Goal: Task Accomplishment & Management: Use online tool/utility

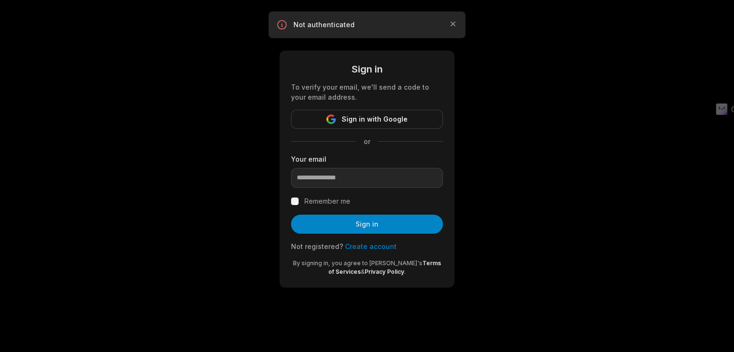
click at [361, 181] on input "email" at bounding box center [367, 178] width 152 height 20
click at [375, 126] on button "Sign in with Google" at bounding box center [367, 119] width 152 height 19
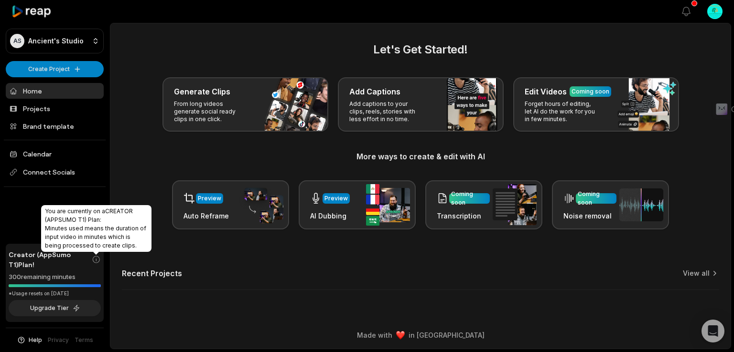
click at [96, 260] on icon at bounding box center [96, 260] width 9 height 10
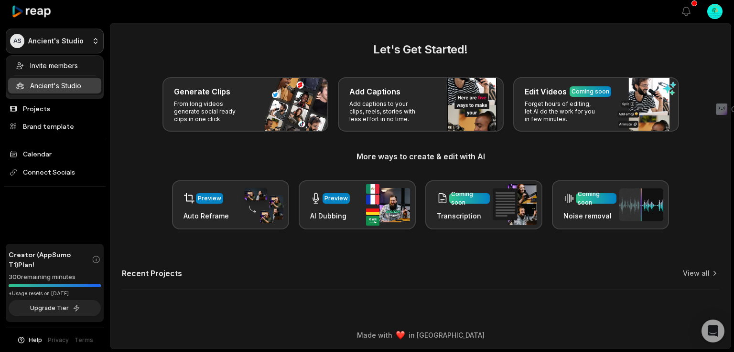
click at [67, 42] on html "AS Ancient's Studio Create Project Home Projects Brand template Calendar Connec…" at bounding box center [367, 176] width 734 height 352
click at [104, 172] on html "AS Ancient's Studio Create Project Home Projects Brand template Calendar Connec…" at bounding box center [367, 176] width 734 height 352
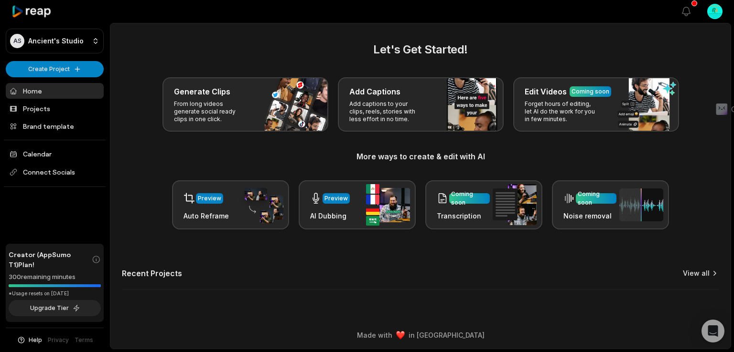
click at [698, 273] on link "View all" at bounding box center [695, 274] width 27 height 10
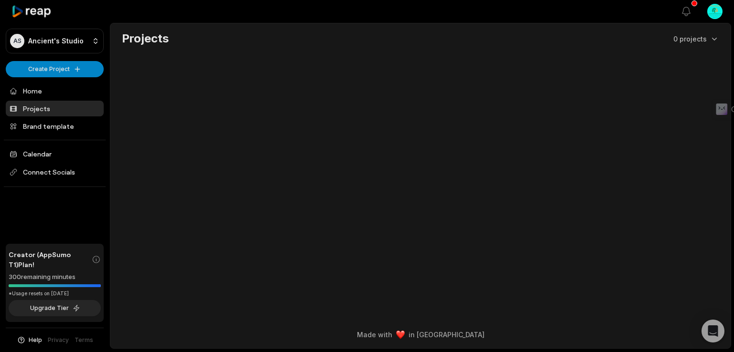
click at [44, 69] on html "AS Ancient's Studio Create Project Home Projects Brand template Calendar Connec…" at bounding box center [367, 176] width 734 height 352
click at [55, 91] on link "Create Clips" at bounding box center [54, 90] width 93 height 16
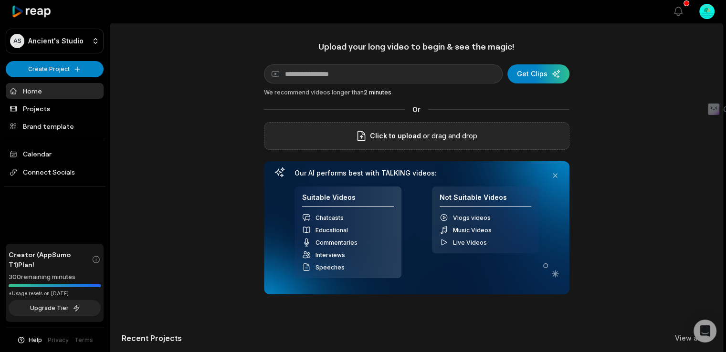
click at [384, 142] on div "Click to upload or drag and drop" at bounding box center [417, 136] width 306 height 28
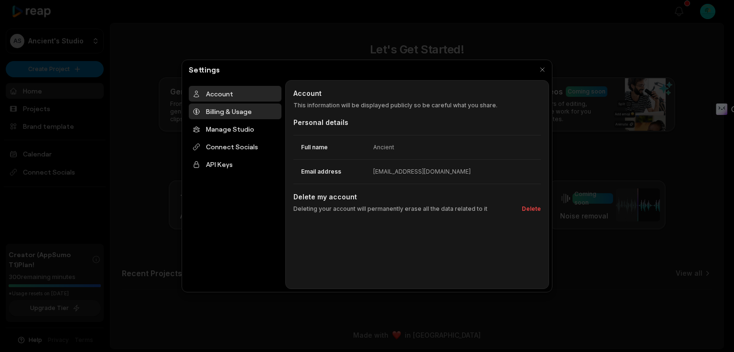
click at [222, 109] on div "Billing & Usage" at bounding box center [235, 112] width 93 height 16
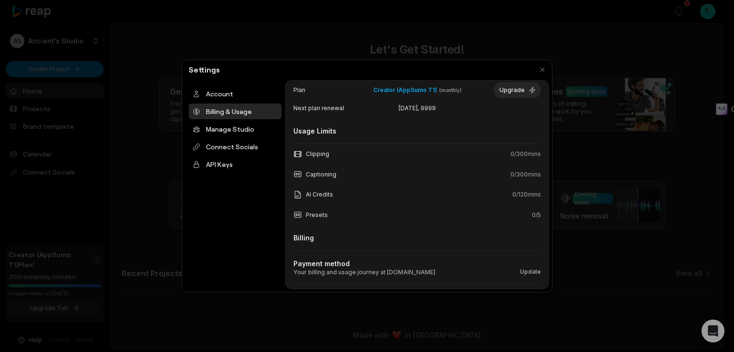
scroll to position [61, 0]
click at [209, 92] on div "Account" at bounding box center [235, 94] width 93 height 16
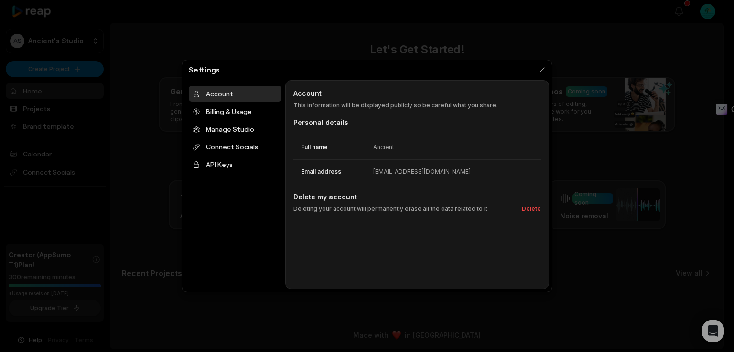
scroll to position [0, 0]
click at [218, 109] on div "Billing & Usage" at bounding box center [235, 112] width 93 height 16
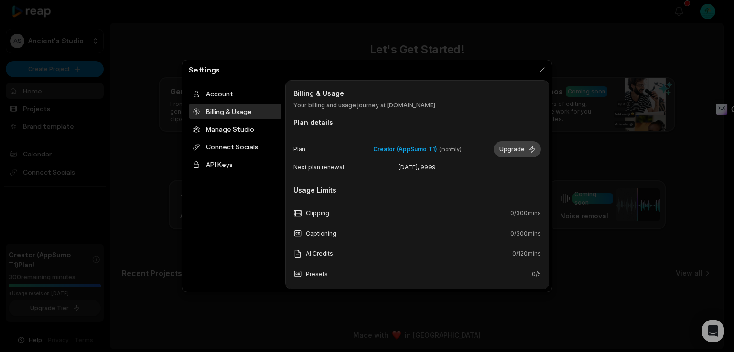
click at [518, 144] on button "Upgrade" at bounding box center [516, 149] width 47 height 16
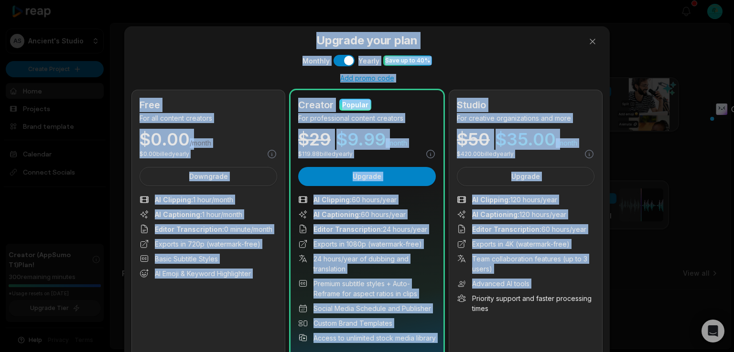
drag, startPoint x: 730, startPoint y: 256, endPoint x: 733, endPoint y: 293, distance: 36.4
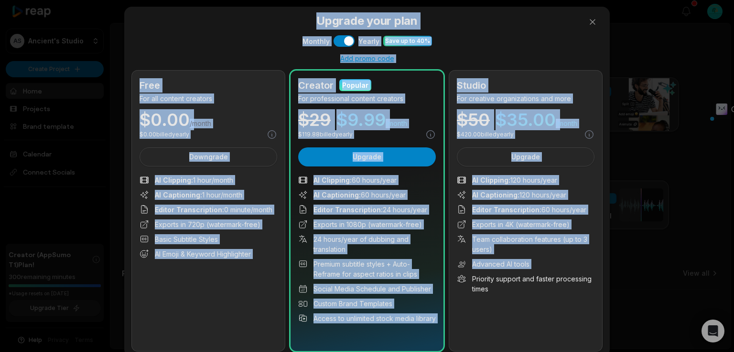
scroll to position [21, 0]
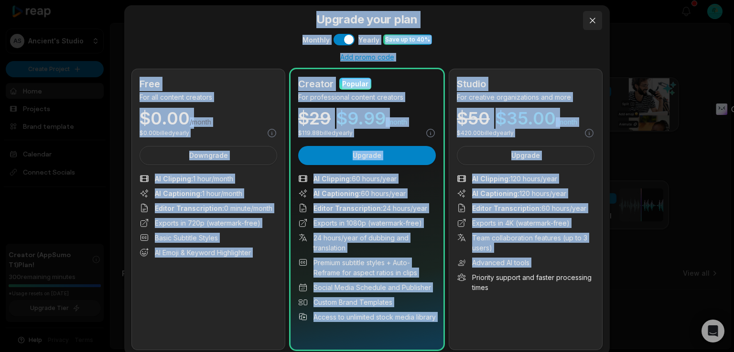
click at [591, 25] on button at bounding box center [592, 20] width 19 height 19
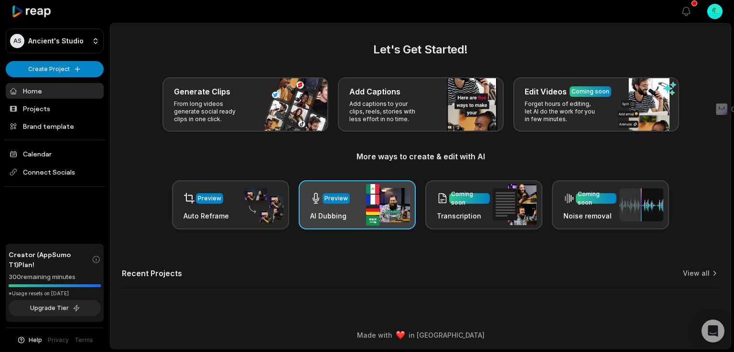
click at [340, 196] on div "Preview" at bounding box center [335, 198] width 23 height 9
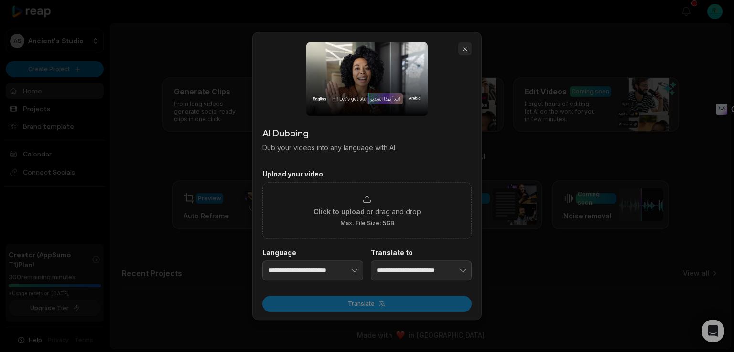
click at [467, 49] on button "button" at bounding box center [464, 48] width 13 height 13
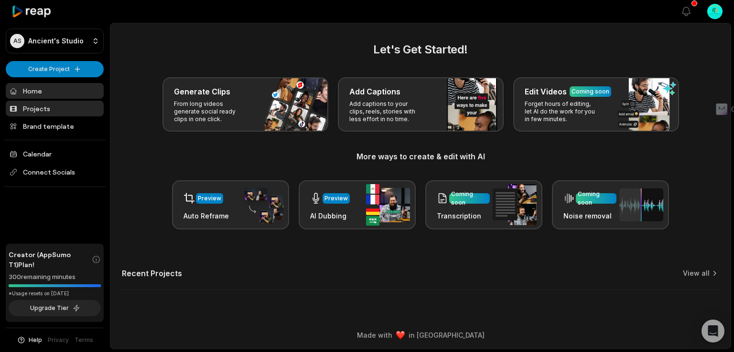
click at [35, 109] on link "Projects" at bounding box center [55, 109] width 98 height 16
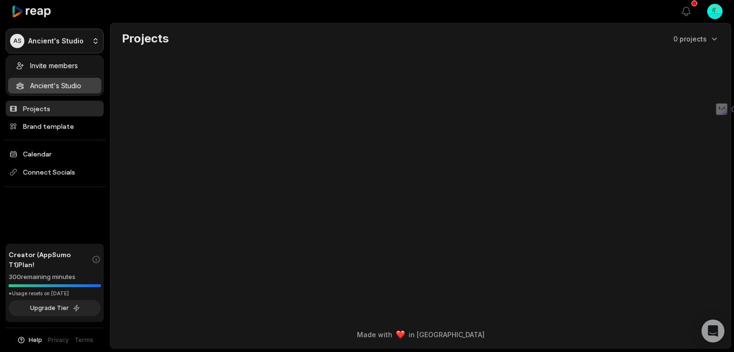
click at [94, 41] on html "AS Ancient's Studio Create Project Home Projects Brand template Calendar Connec…" at bounding box center [367, 176] width 734 height 352
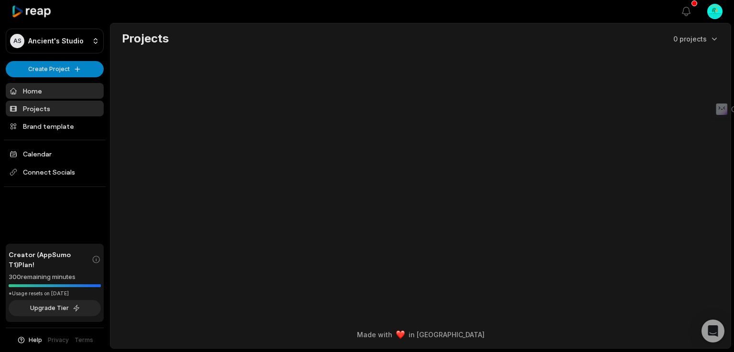
click at [26, 90] on link "Home" at bounding box center [55, 91] width 98 height 16
